Goal: Book appointment/travel/reservation

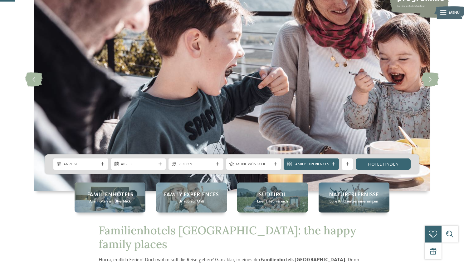
scroll to position [79, 0]
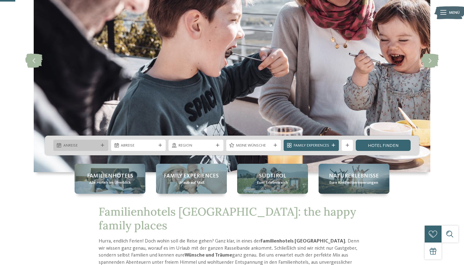
click at [99, 143] on div "Anreise" at bounding box center [81, 145] width 38 height 6
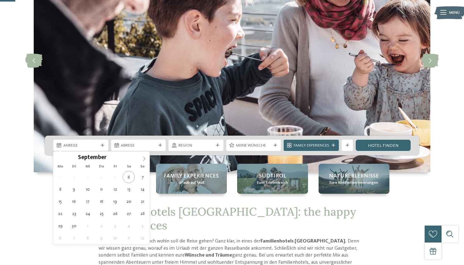
click at [142, 158] on icon at bounding box center [144, 158] width 4 height 4
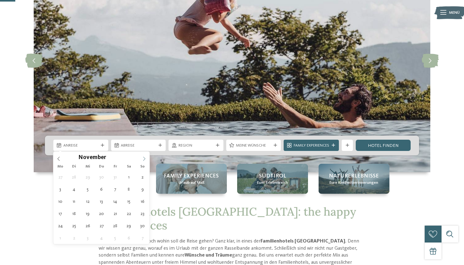
click at [142, 158] on icon at bounding box center [144, 158] width 4 height 4
type input "****"
click at [142, 158] on icon at bounding box center [144, 158] width 4 height 4
type div "31.01.2026"
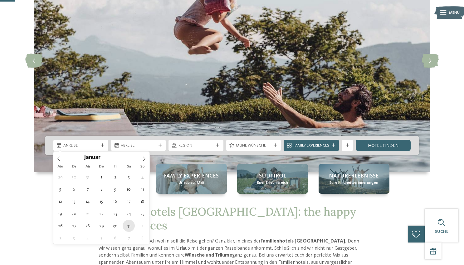
type input "****"
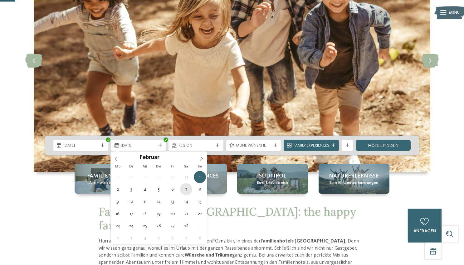
type div "07.02.2026"
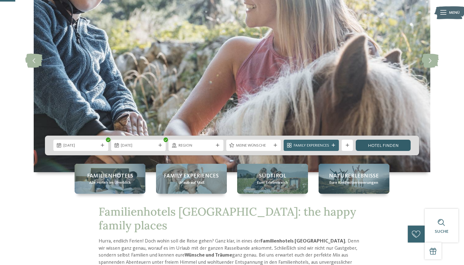
click at [372, 146] on link "Hotel finden" at bounding box center [383, 144] width 55 height 11
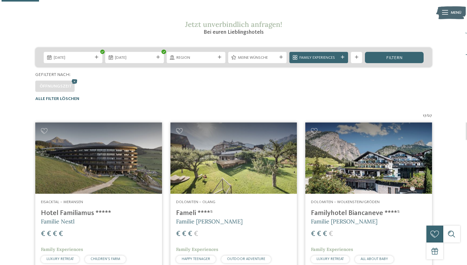
scroll to position [92, 0]
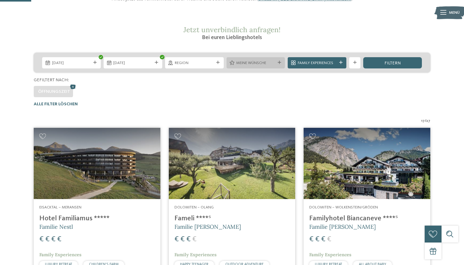
click at [247, 60] on span "Meine Wünsche" at bounding box center [255, 63] width 39 height 6
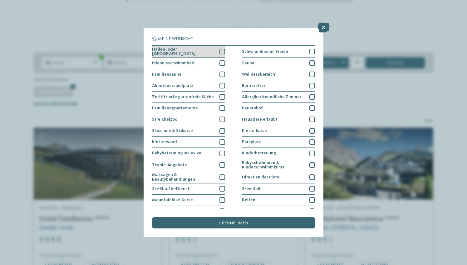
click at [219, 51] on div at bounding box center [222, 52] width 6 height 6
click at [220, 60] on div at bounding box center [222, 63] width 6 height 6
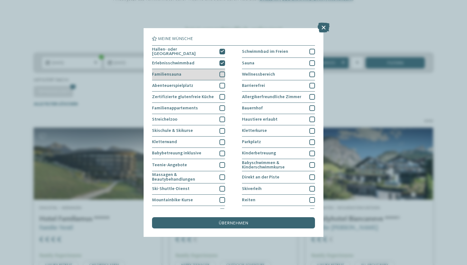
click at [220, 71] on div at bounding box center [222, 74] width 6 height 6
click at [220, 83] on div at bounding box center [222, 86] width 6 height 6
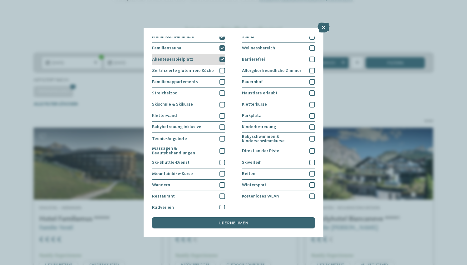
scroll to position [30, 0]
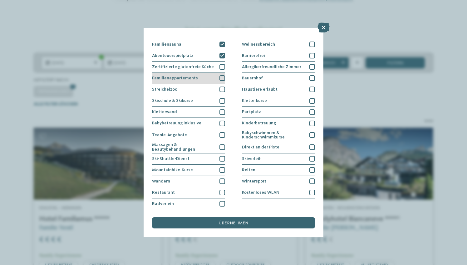
click at [220, 75] on div at bounding box center [222, 78] width 6 height 6
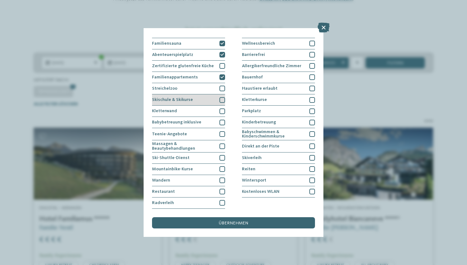
click at [221, 97] on div at bounding box center [222, 100] width 6 height 6
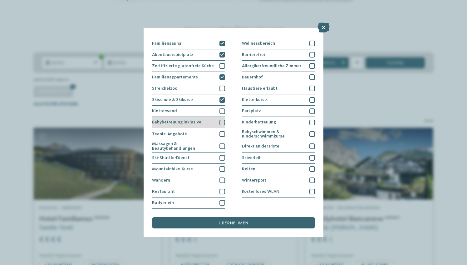
scroll to position [78, 0]
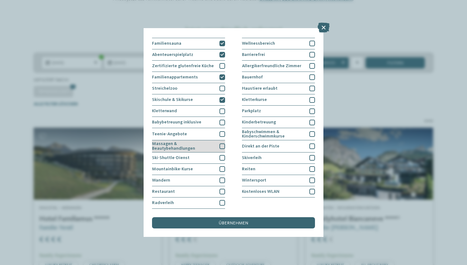
click at [221, 143] on div at bounding box center [222, 146] width 6 height 6
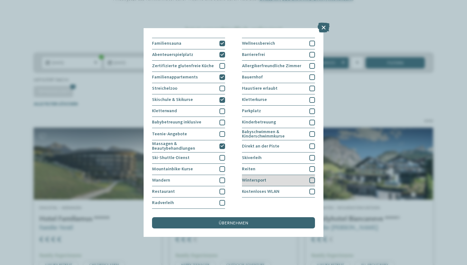
click at [309, 177] on div at bounding box center [312, 180] width 6 height 6
click at [309, 166] on div at bounding box center [312, 169] width 6 height 6
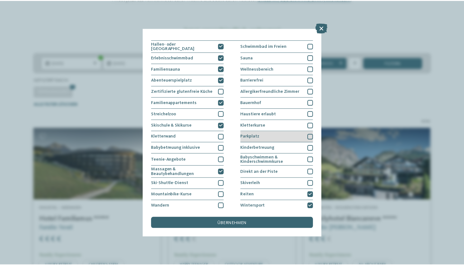
scroll to position [0, 0]
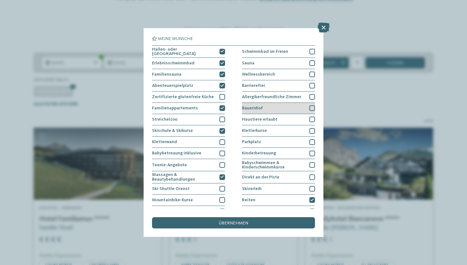
click at [309, 108] on div at bounding box center [312, 108] width 6 height 6
click at [309, 62] on div at bounding box center [312, 63] width 6 height 6
click at [263, 217] on div "übernehmen" at bounding box center [233, 222] width 163 height 11
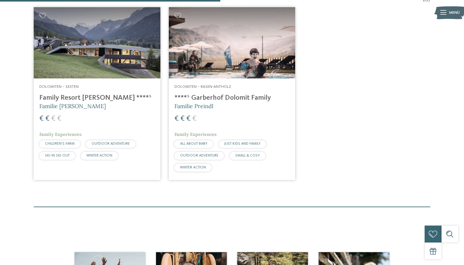
scroll to position [227, 0]
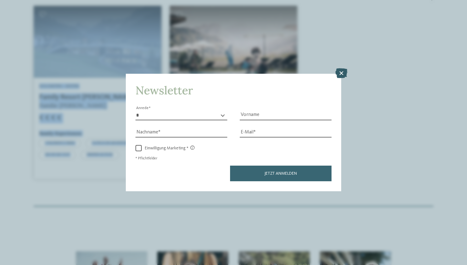
click at [342, 68] on icon at bounding box center [341, 73] width 12 height 10
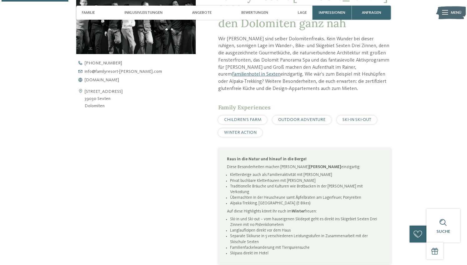
scroll to position [241, 0]
